Goal: Transaction & Acquisition: Purchase product/service

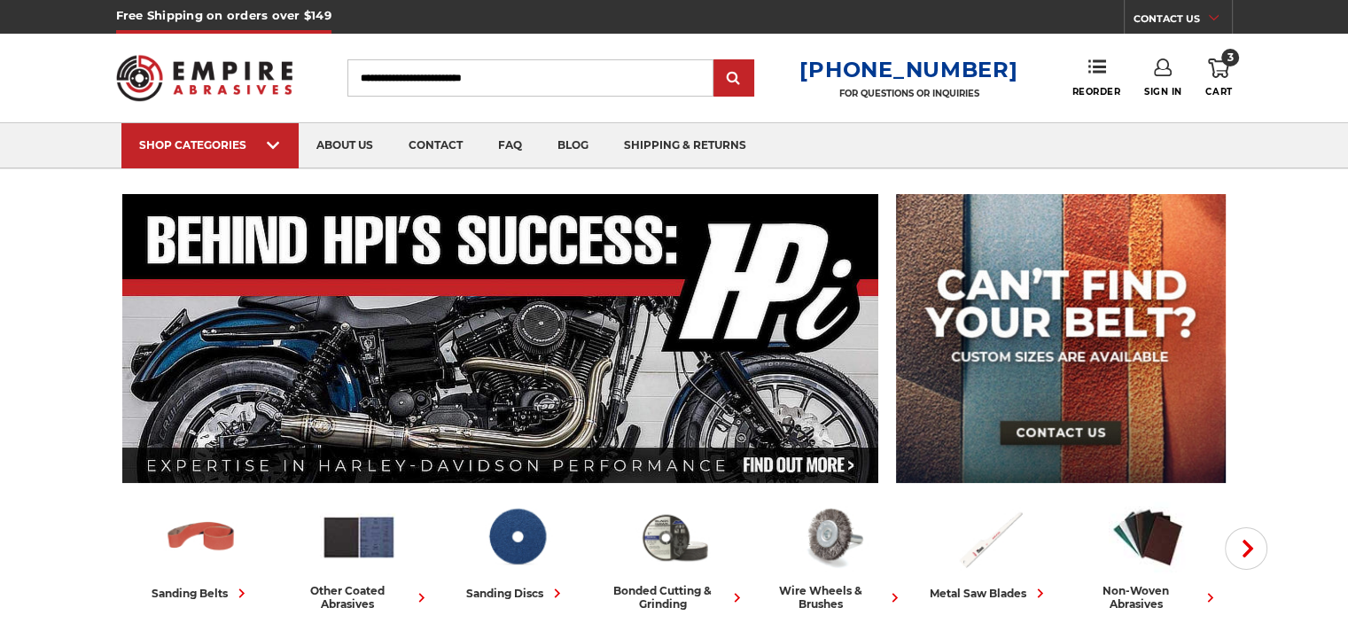
click at [1214, 67] on icon at bounding box center [1218, 69] width 21 height 20
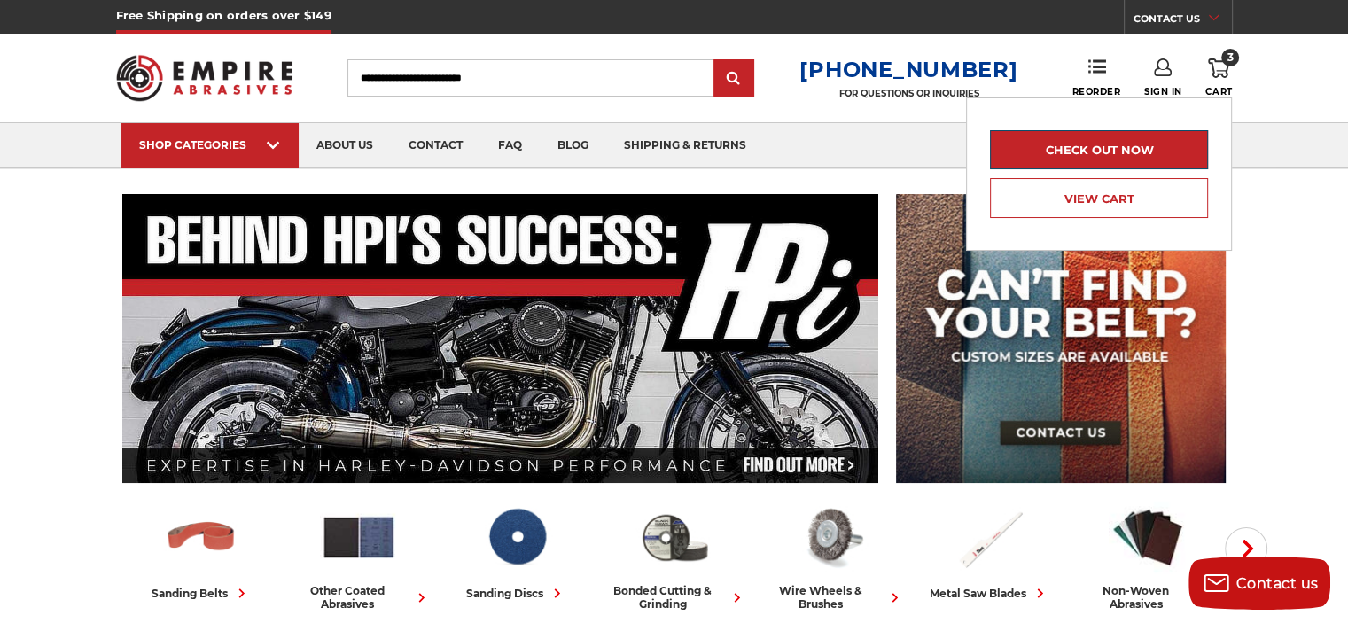
click at [1142, 151] on link "Check out now" at bounding box center [1099, 149] width 218 height 39
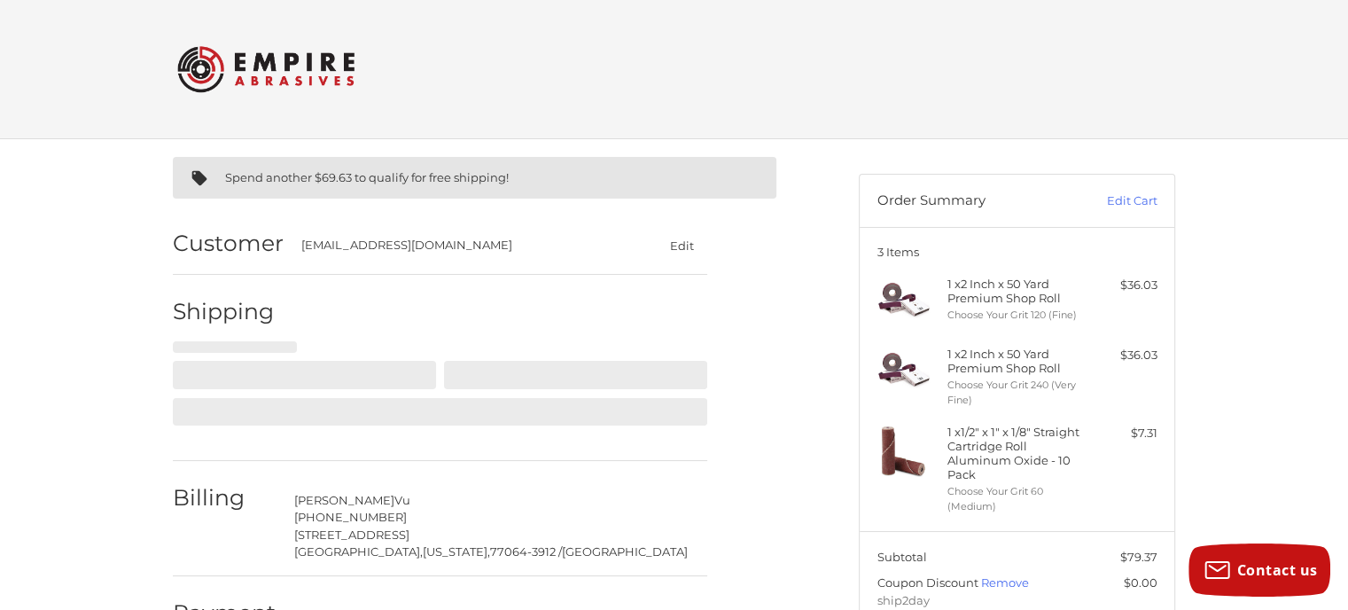
select select "**"
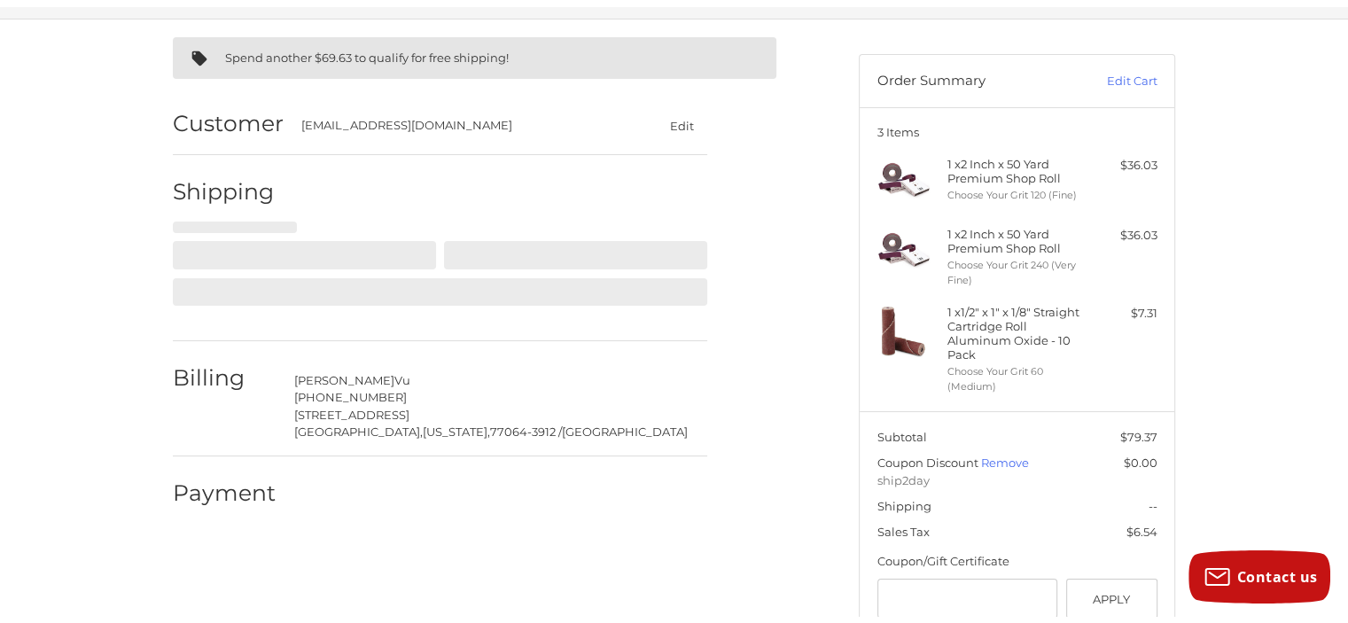
scroll to position [149, 0]
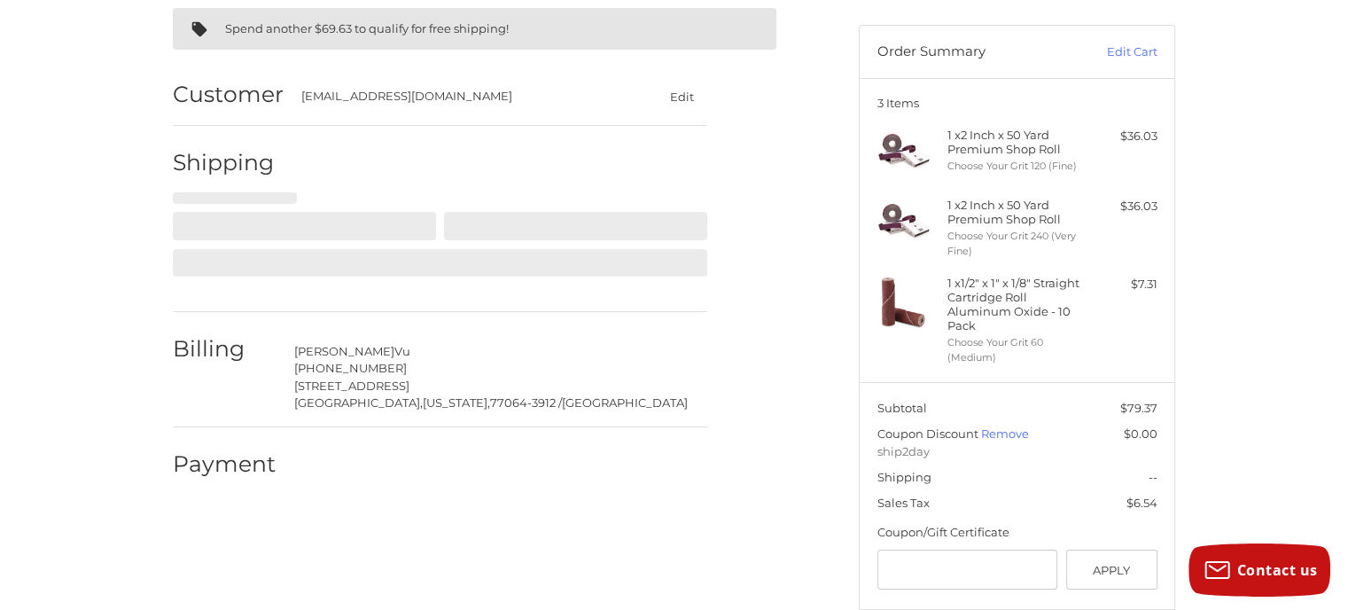
select select "**"
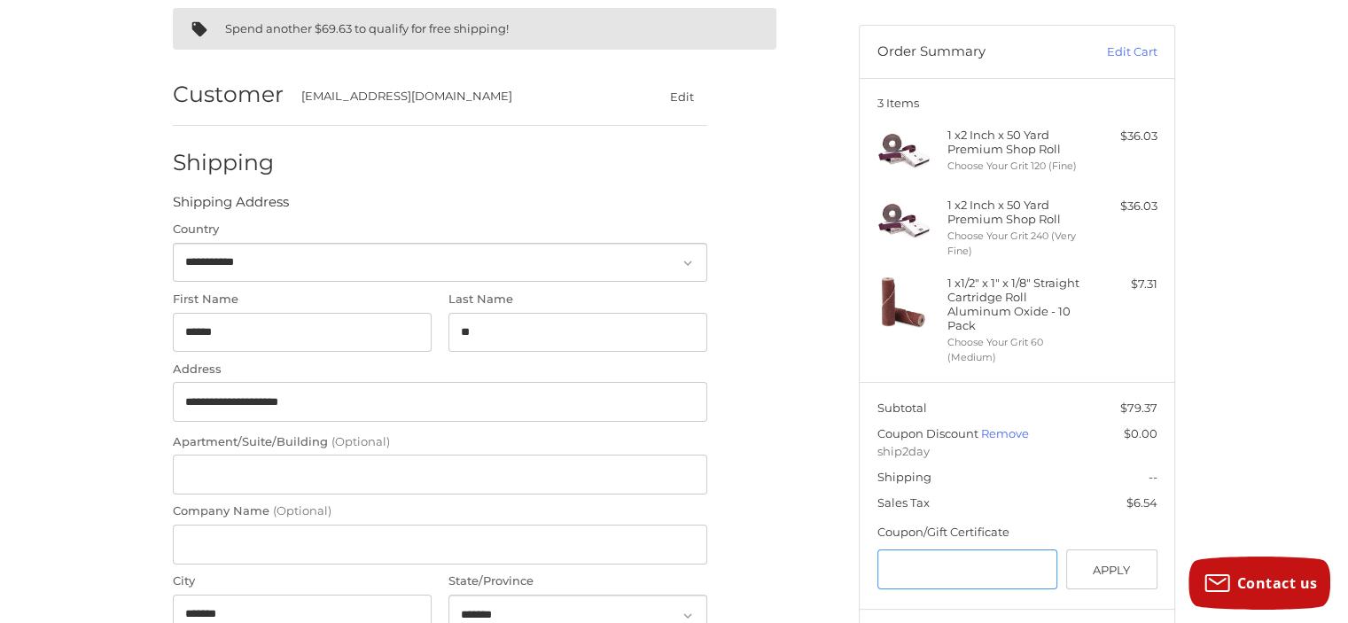
click at [1017, 577] on input "Gift Certificate or Coupon Code" at bounding box center [968, 570] width 181 height 40
type input "********"
click at [1135, 580] on button "Apply" at bounding box center [1111, 570] width 91 height 40
click at [1106, 575] on button "Apply" at bounding box center [1111, 570] width 91 height 40
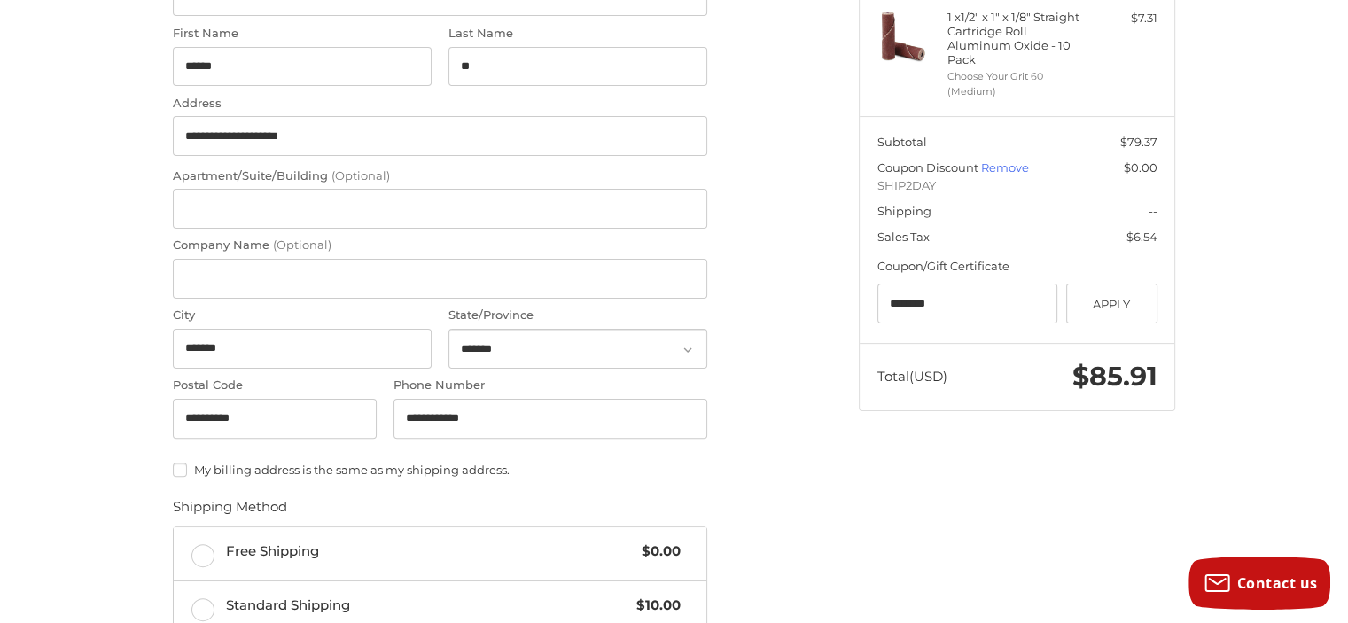
scroll to position [503, 0]
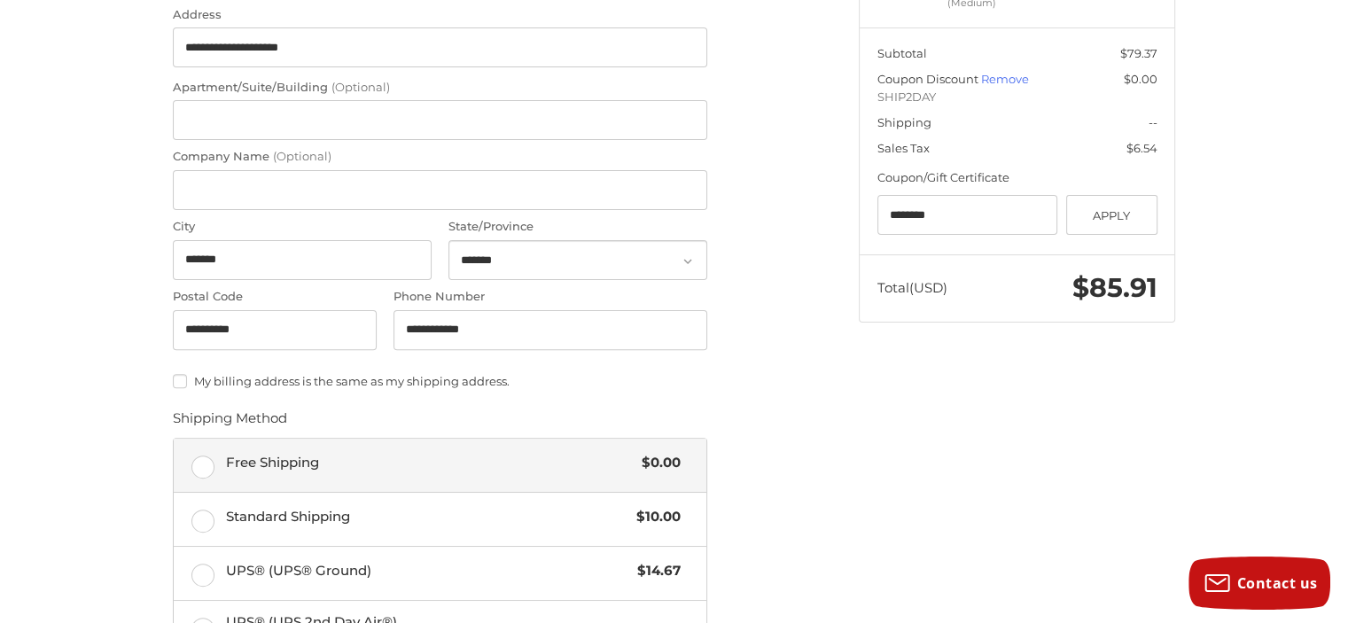
click at [203, 463] on label "Free Shipping $0.00" at bounding box center [440, 465] width 533 height 53
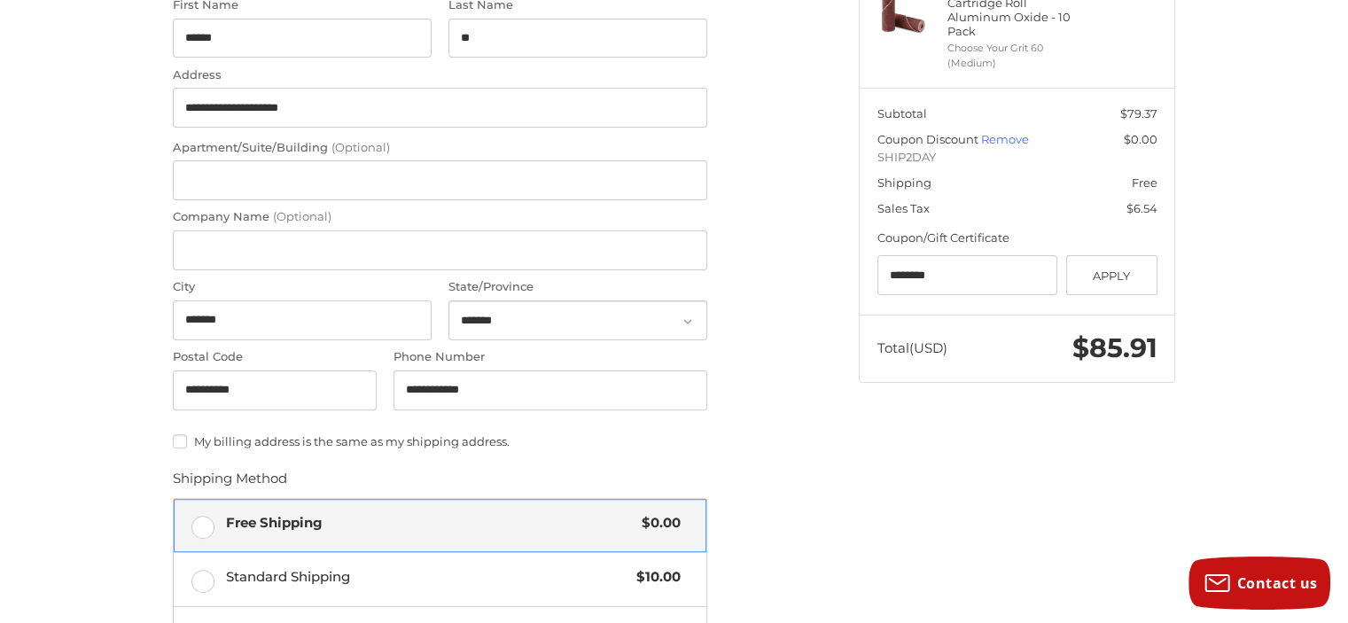
scroll to position [791, 0]
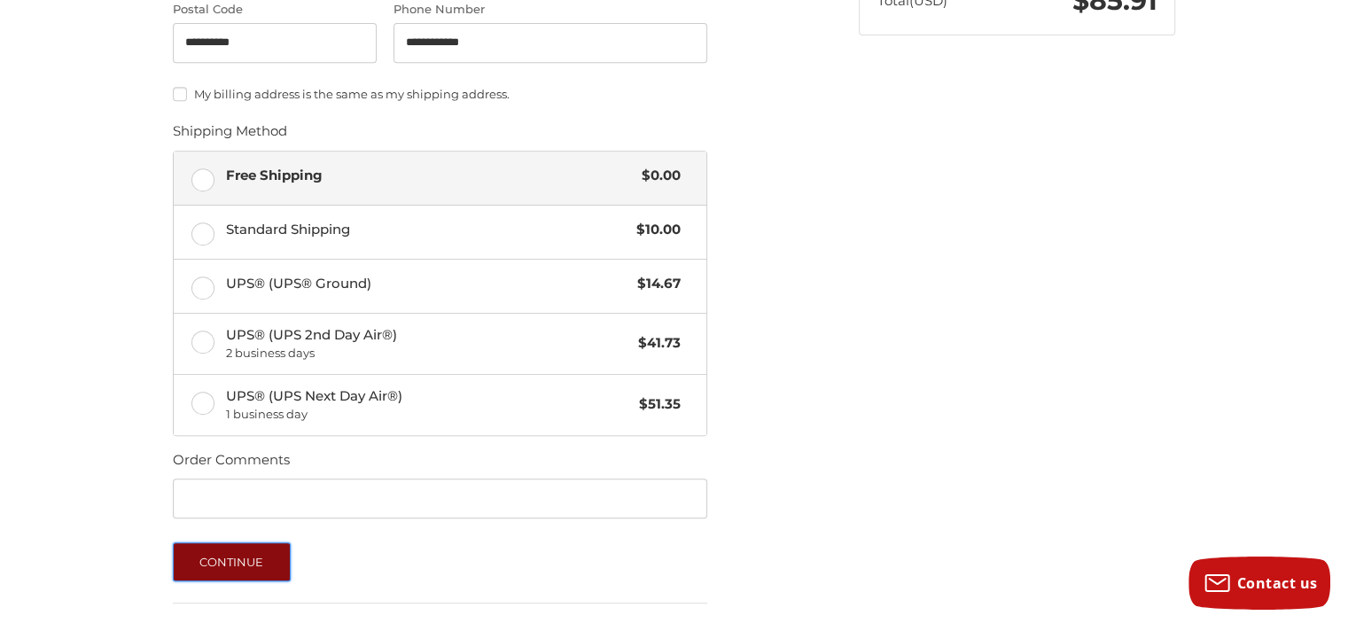
click at [251, 564] on button "Continue" at bounding box center [232, 561] width 118 height 39
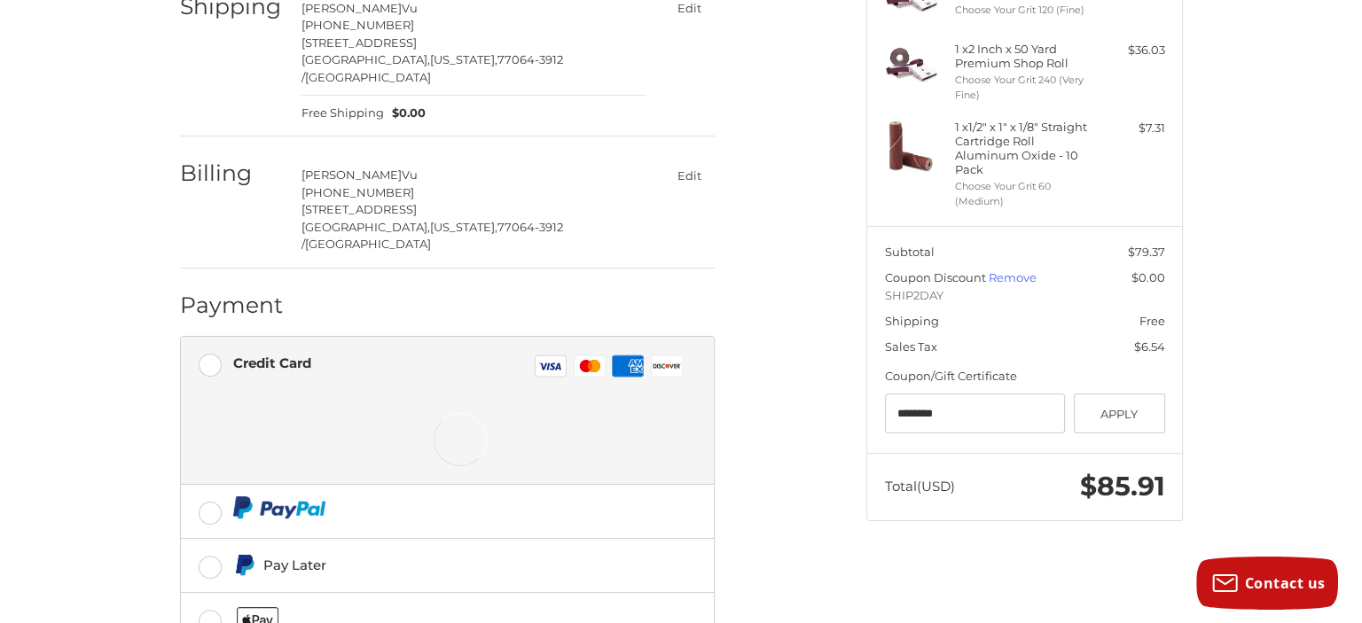
scroll to position [308, 0]
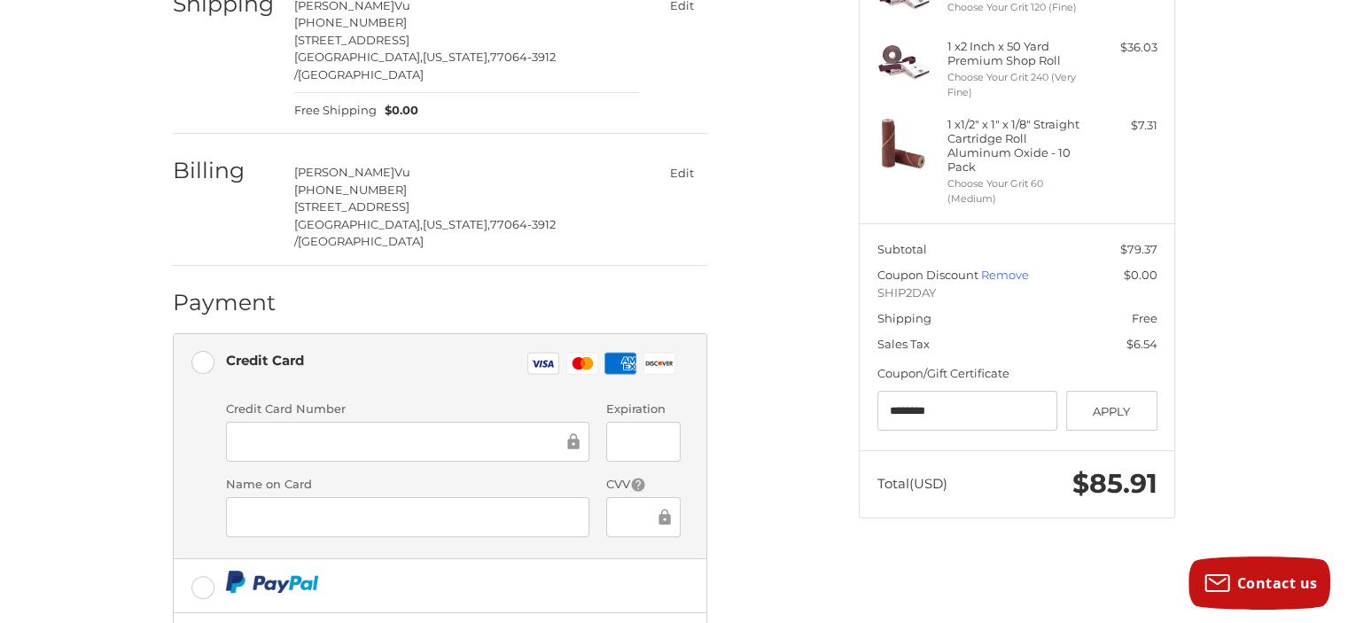
click at [209, 478] on li "Credit Card Visa Master Amex Discover Credit card Credit Card Number Expiration…" at bounding box center [440, 447] width 533 height 226
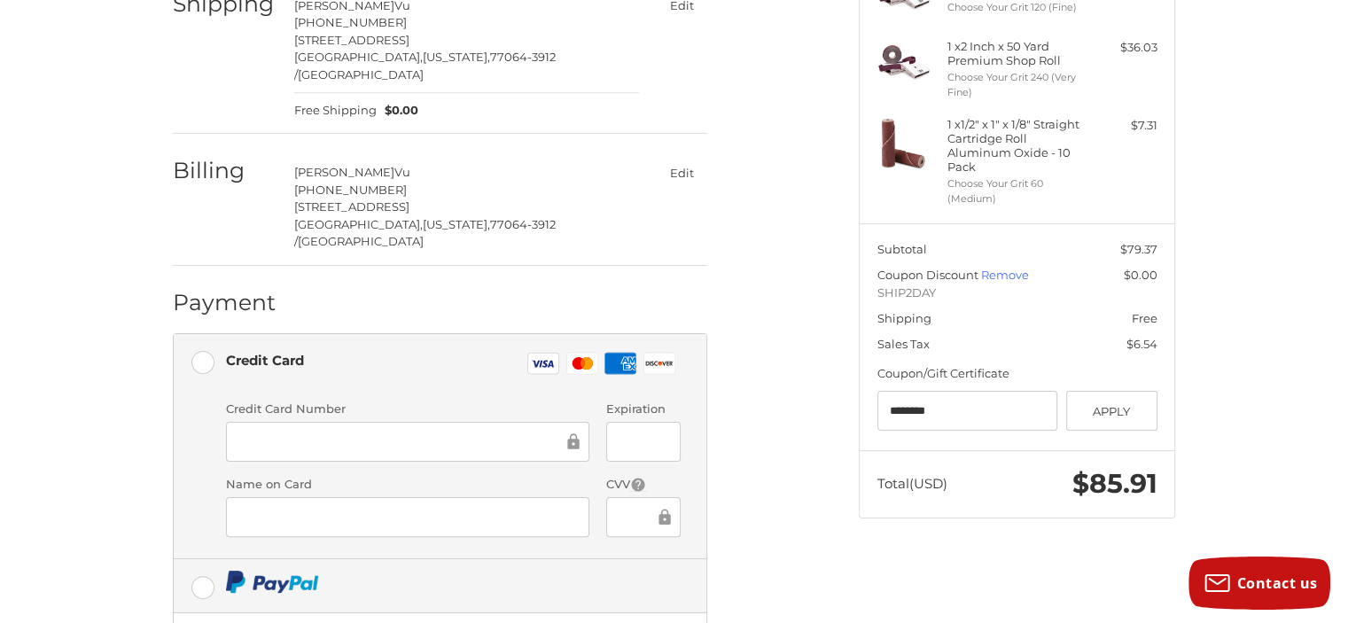
click at [206, 559] on label at bounding box center [440, 585] width 533 height 53
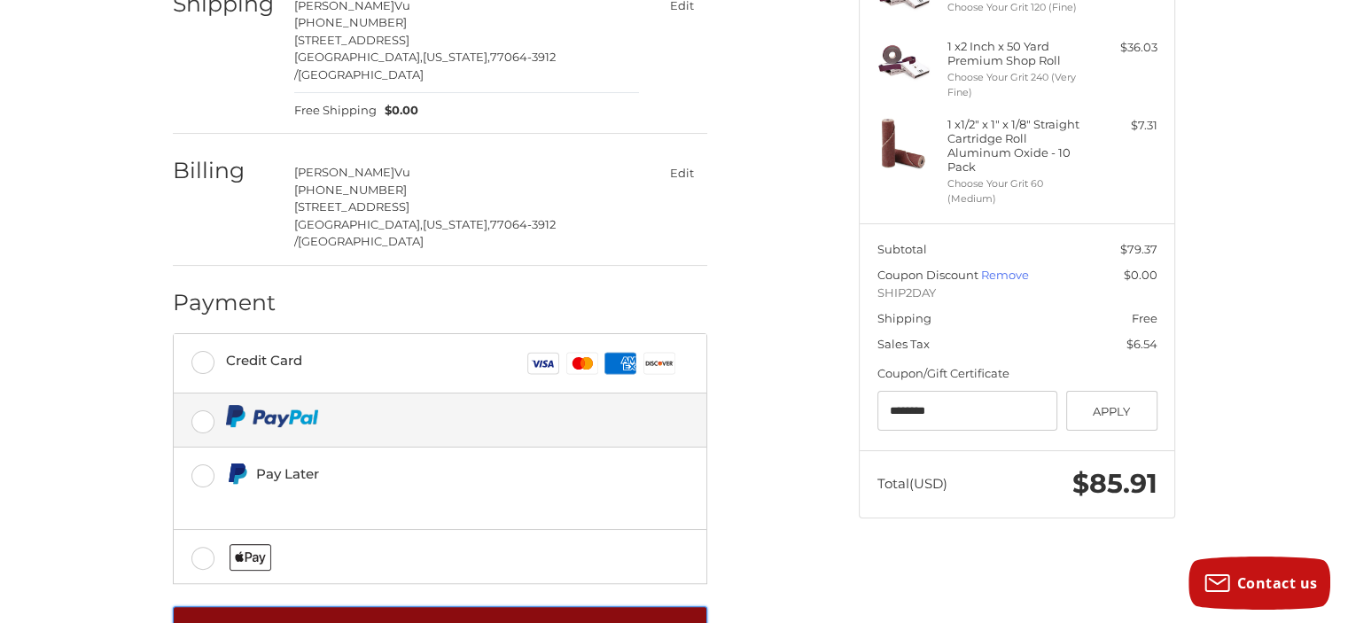
click at [613, 606] on button "Continue with PayPal" at bounding box center [440, 630] width 535 height 49
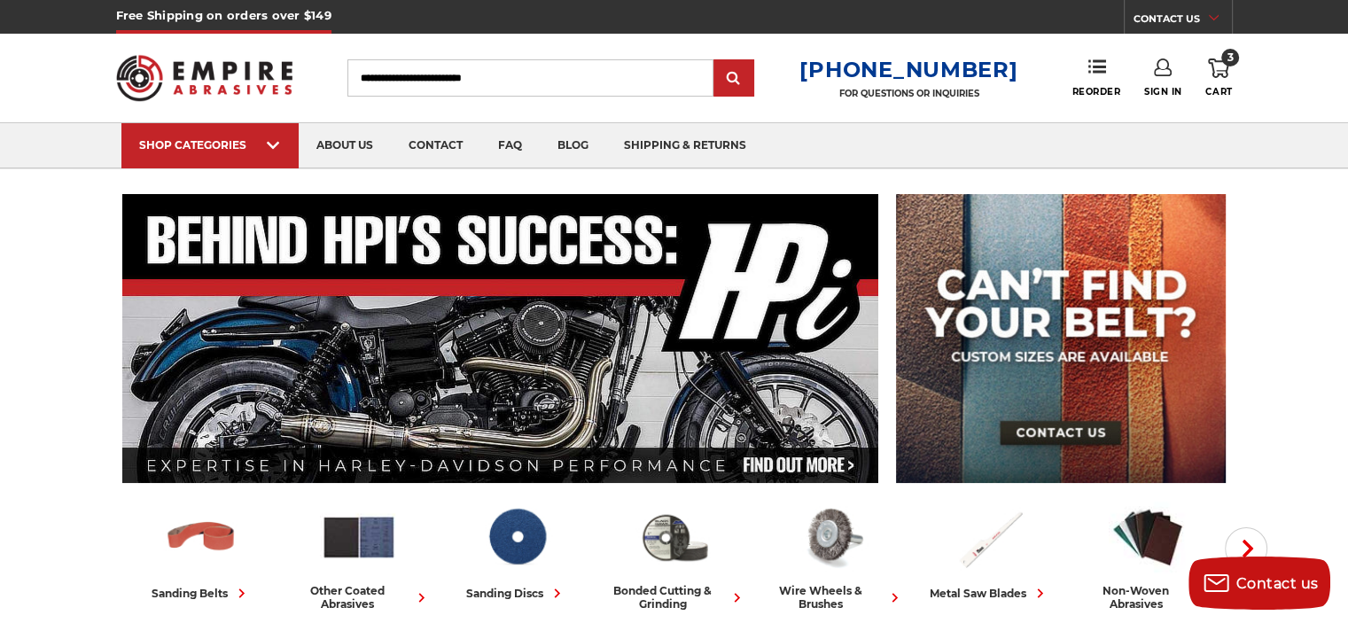
click at [1227, 79] on link "3 Cart" at bounding box center [1219, 78] width 27 height 39
